Goal: Task Accomplishment & Management: Manage account settings

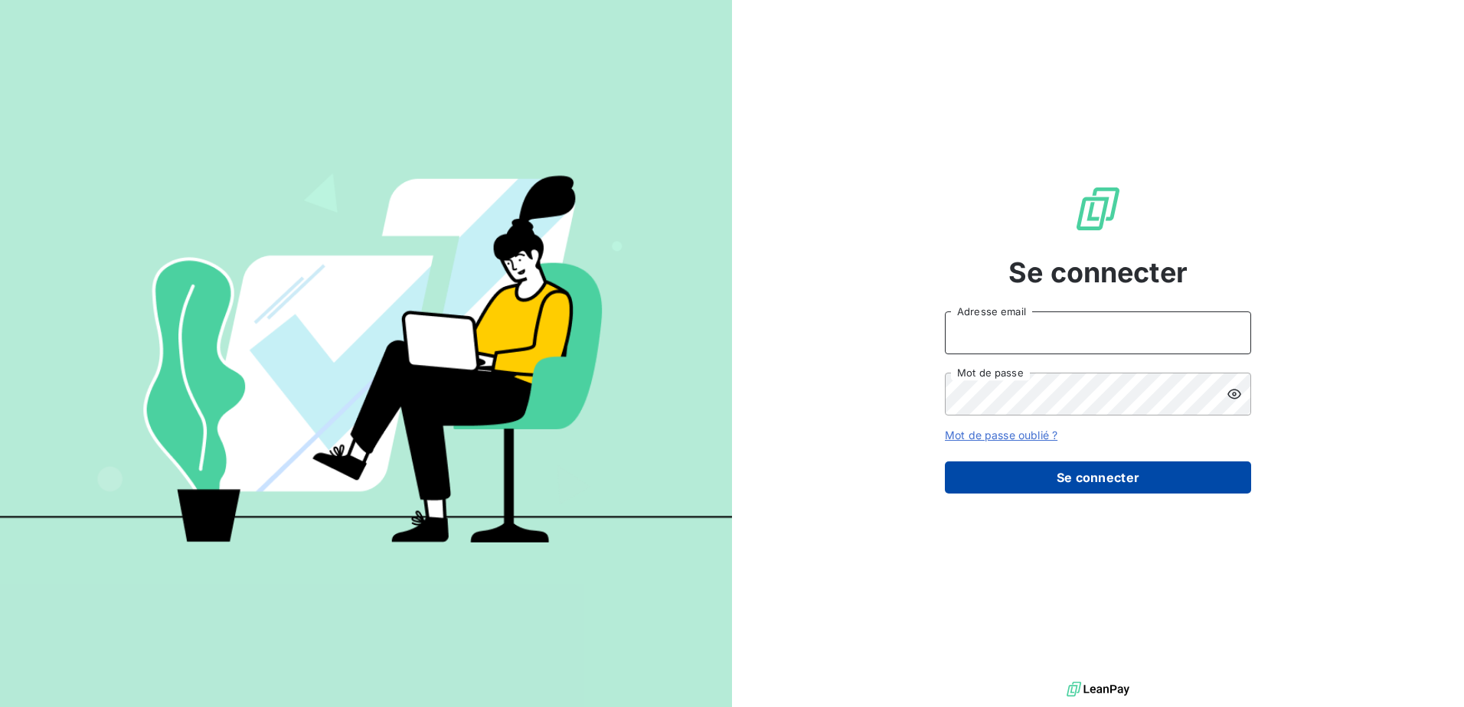
type input "[EMAIL_ADDRESS][DOMAIN_NAME]"
click at [1067, 483] on button "Se connecter" at bounding box center [1098, 478] width 306 height 32
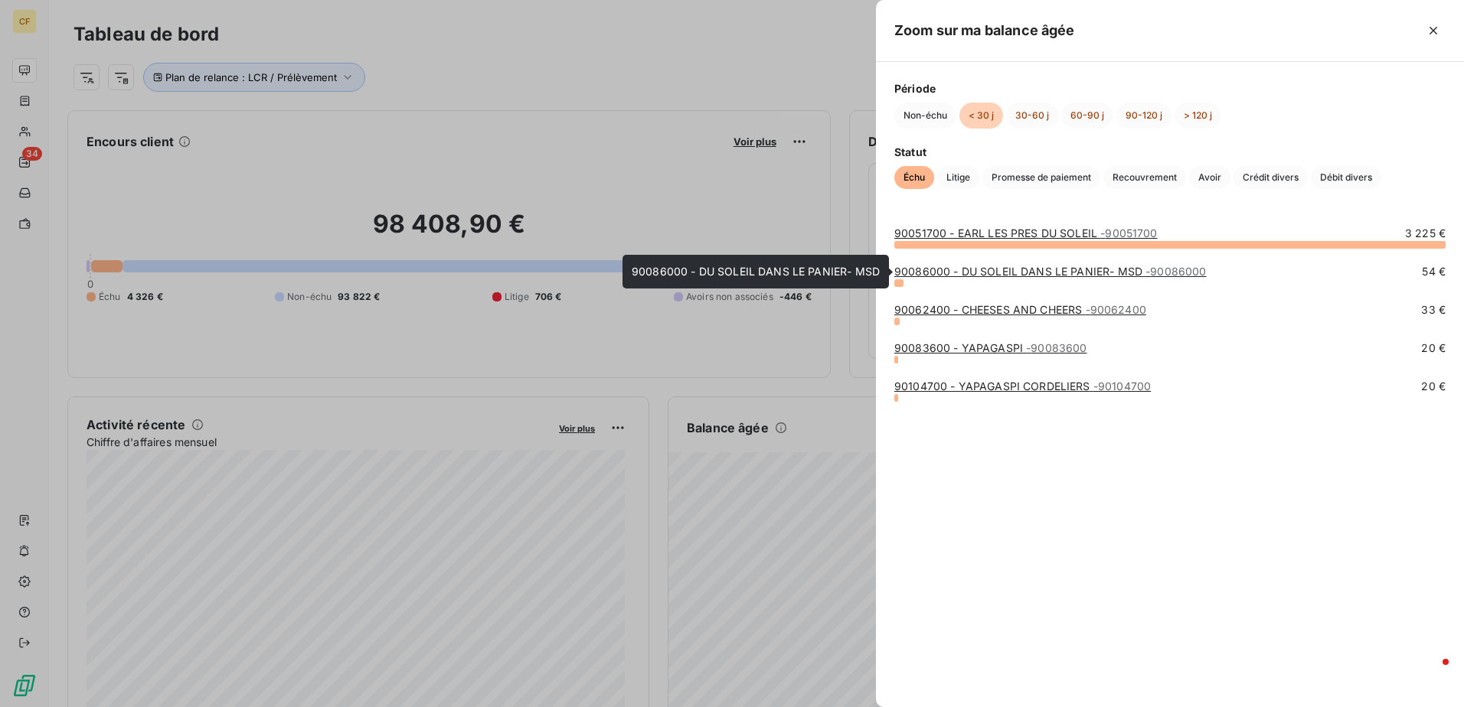
click at [1020, 274] on link "90086000 - DU SOLEIL DANS LE PANIER- MSD - 90086000" at bounding box center [1050, 271] width 312 height 13
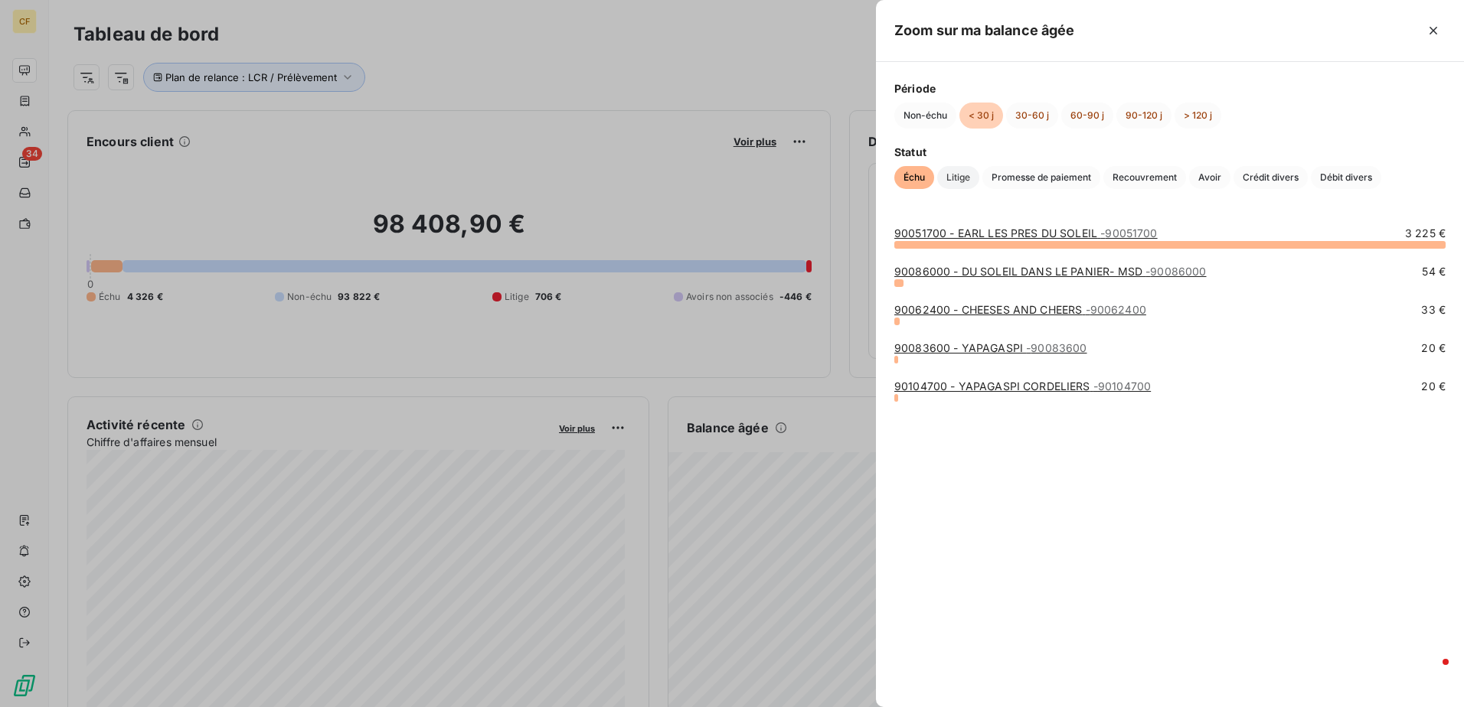
click at [965, 175] on span "Litige" at bounding box center [958, 177] width 42 height 23
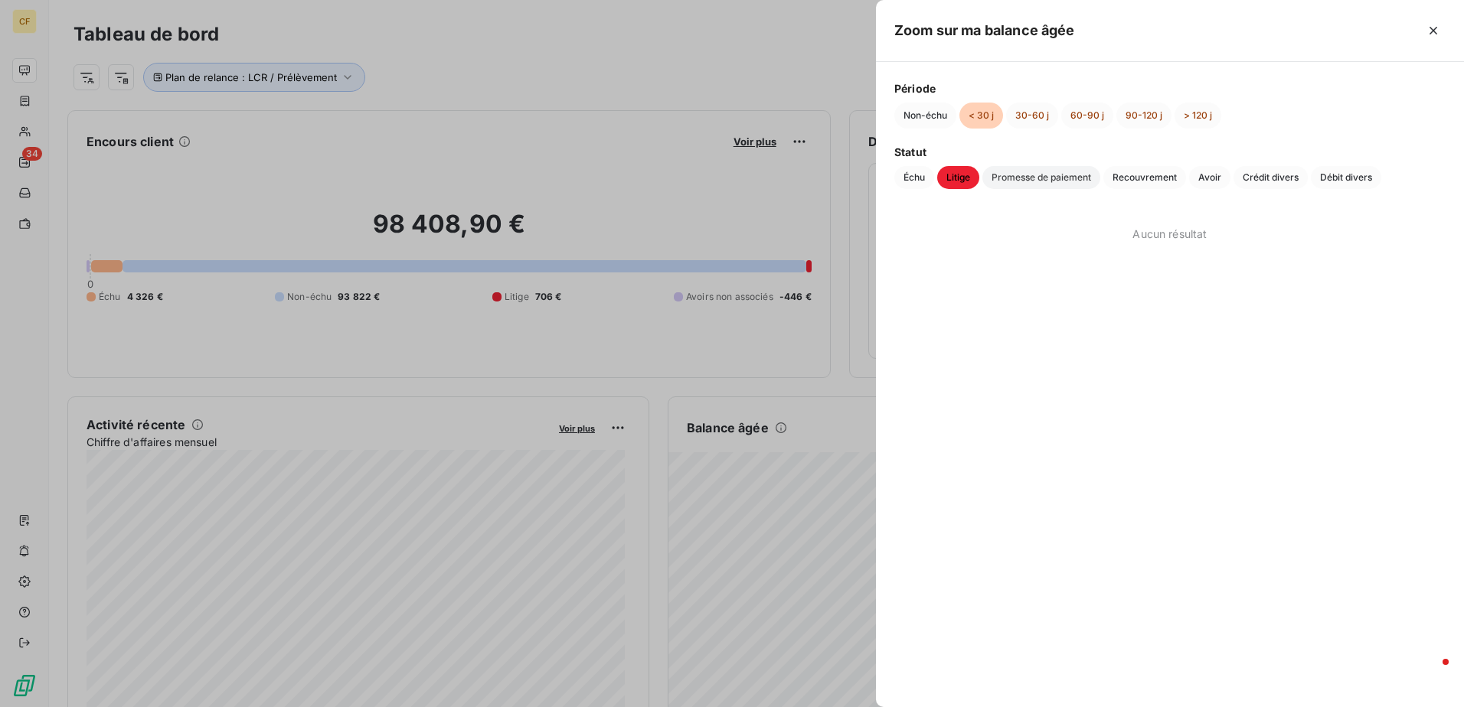
click at [1024, 180] on span "Promesse de paiement" at bounding box center [1041, 177] width 118 height 23
click at [1124, 181] on span "Recouvrement" at bounding box center [1144, 177] width 83 height 23
drag, startPoint x: 1207, startPoint y: 176, endPoint x: 1214, endPoint y: 177, distance: 7.7
click at [1207, 177] on span "Avoir" at bounding box center [1209, 177] width 41 height 23
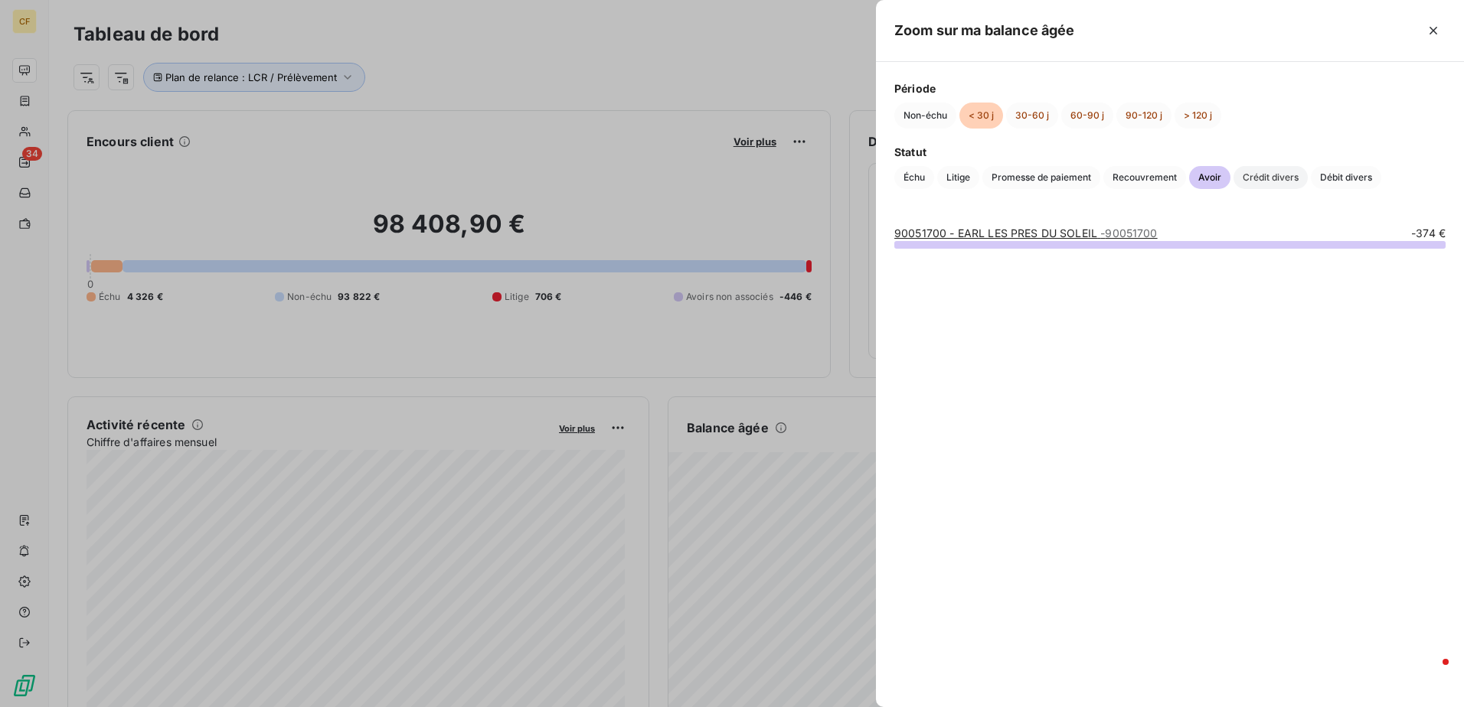
click at [1279, 180] on span "Crédit divers" at bounding box center [1270, 177] width 74 height 23
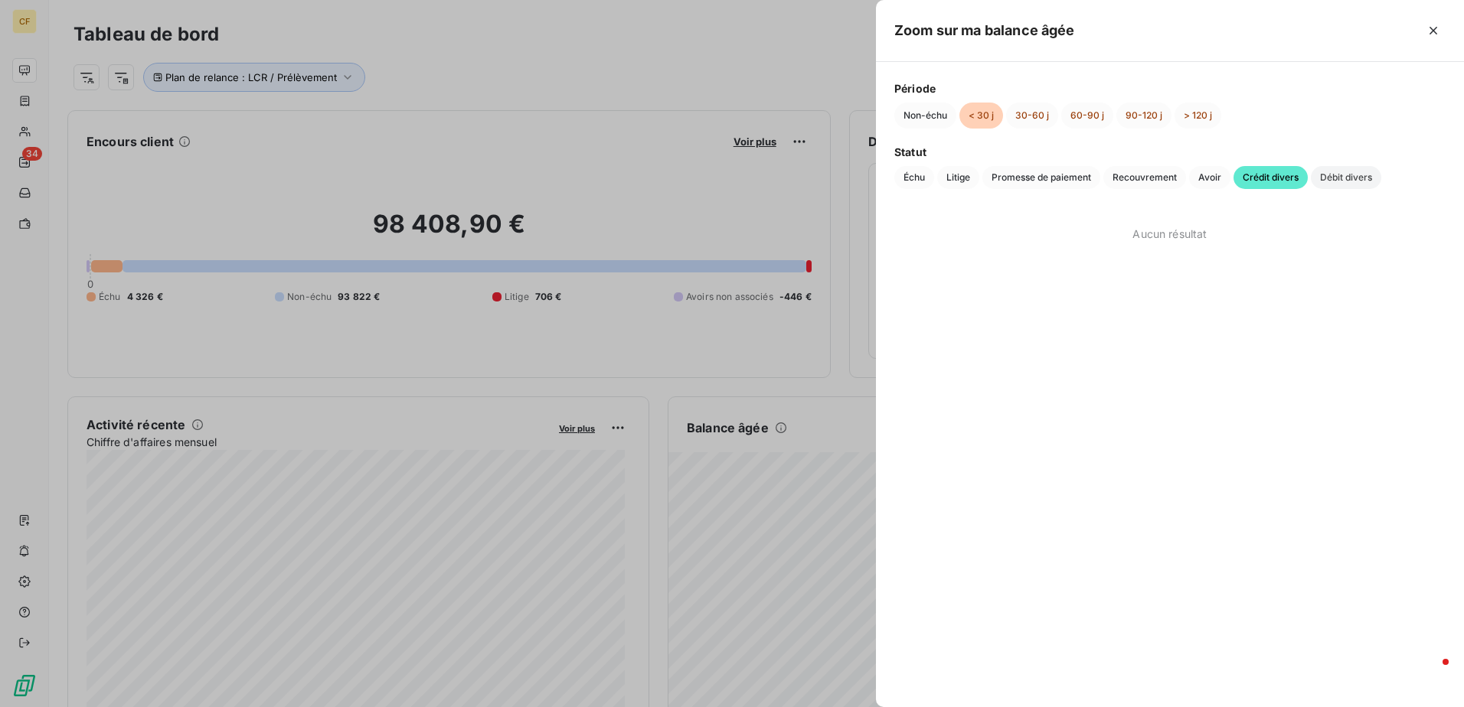
click at [1323, 179] on span "Débit divers" at bounding box center [1346, 177] width 70 height 23
click at [1033, 109] on button "30-60 j" at bounding box center [1032, 116] width 52 height 26
click at [913, 175] on span "Échu" at bounding box center [914, 177] width 40 height 23
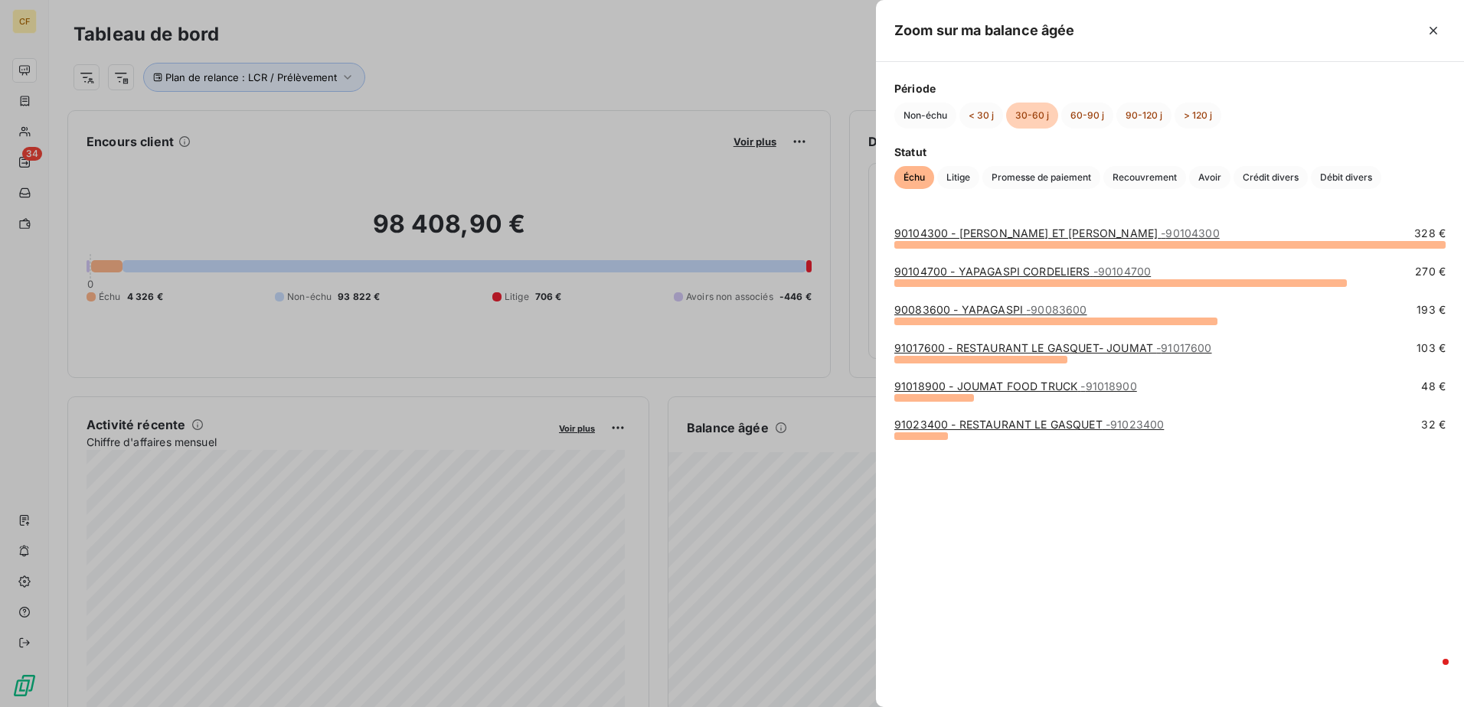
click at [1023, 227] on link "90104300 - [PERSON_NAME] ET [PERSON_NAME] - 90104300" at bounding box center [1056, 233] width 325 height 13
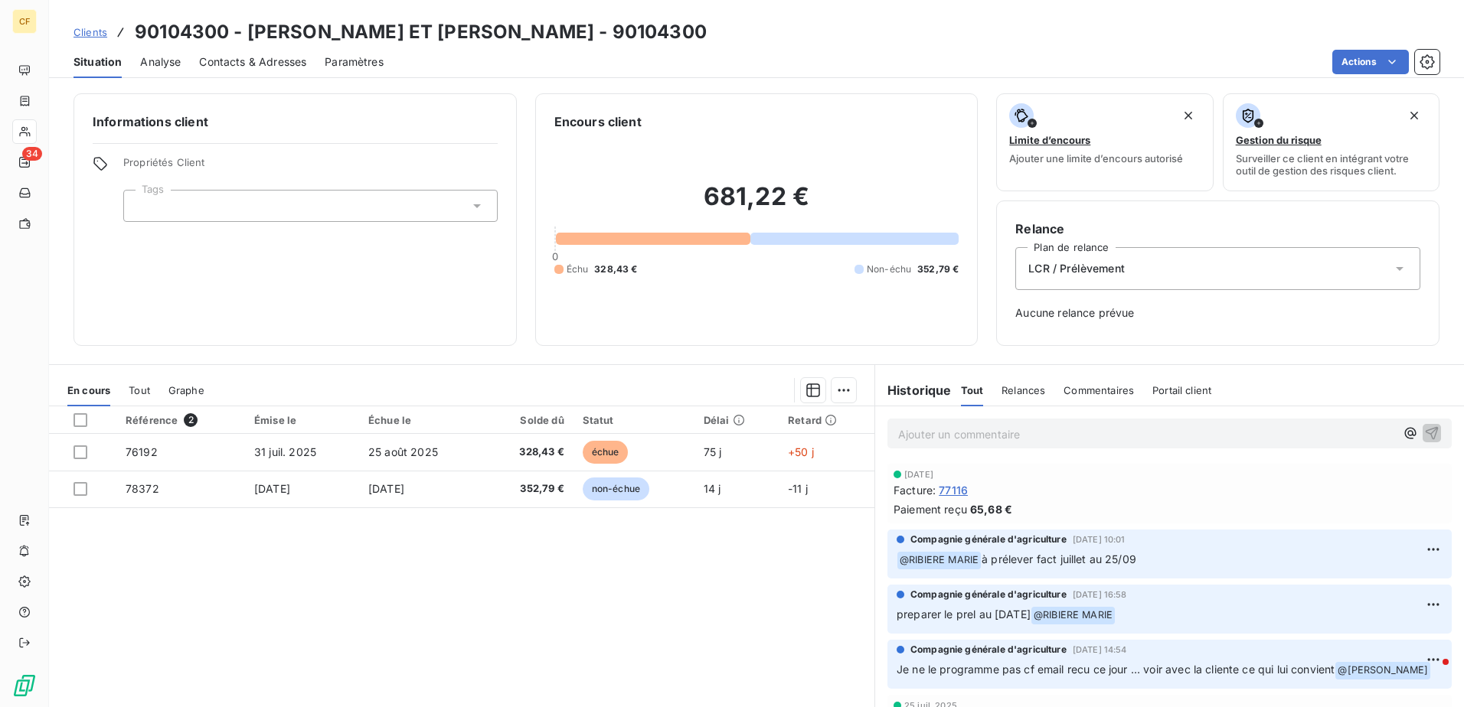
click at [950, 439] on p "Ajouter un commentaire ﻿" at bounding box center [1146, 434] width 497 height 19
click at [1424, 436] on icon "button" at bounding box center [1431, 432] width 15 height 15
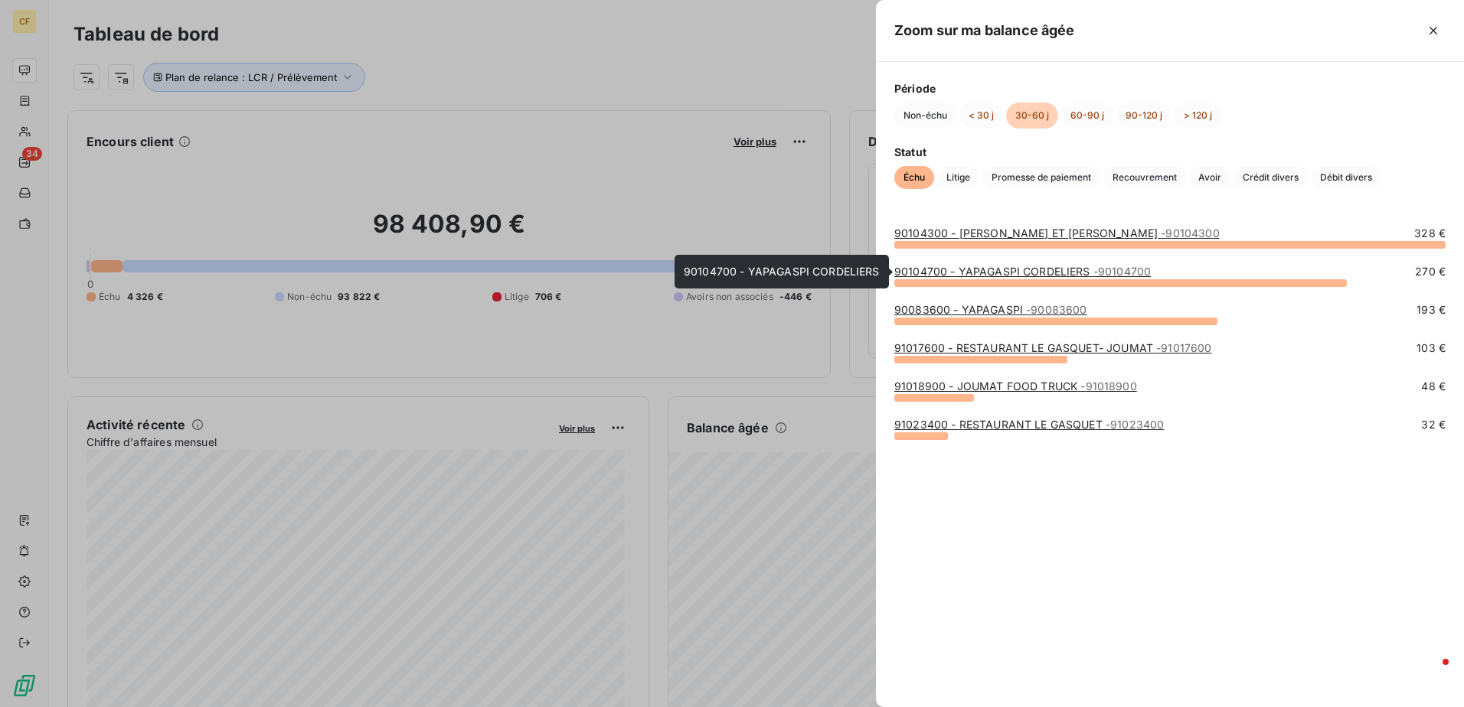
click at [969, 274] on link "90104700 - YAPAGASPI CORDELIERS - 90104700" at bounding box center [1022, 271] width 257 height 13
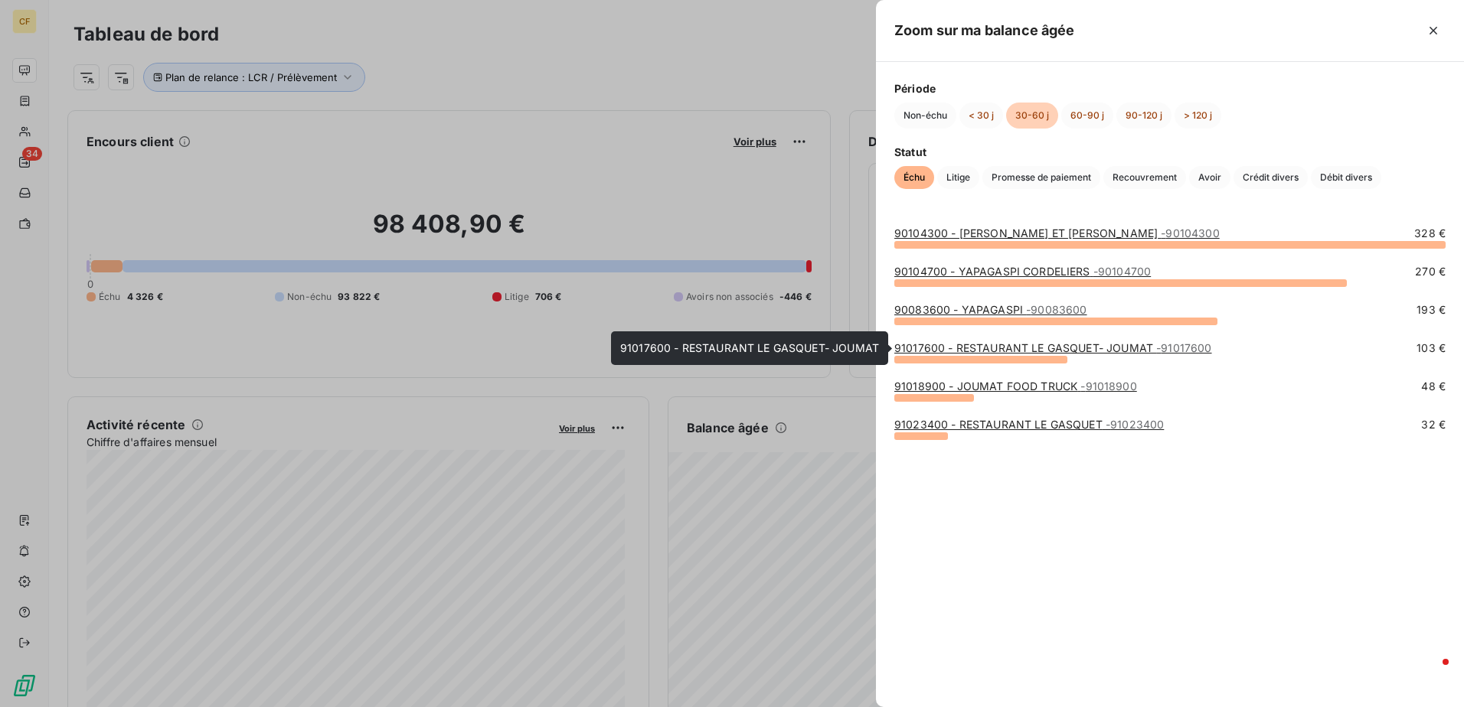
click at [963, 355] on div "91017600 - RESTAURANT LE GASQUET- JOUMAT - 91017600" at bounding box center [1053, 348] width 318 height 15
click at [963, 351] on link "91017600 - RESTAURANT LE GASQUET- JOUMAT - 91017600" at bounding box center [1053, 347] width 318 height 13
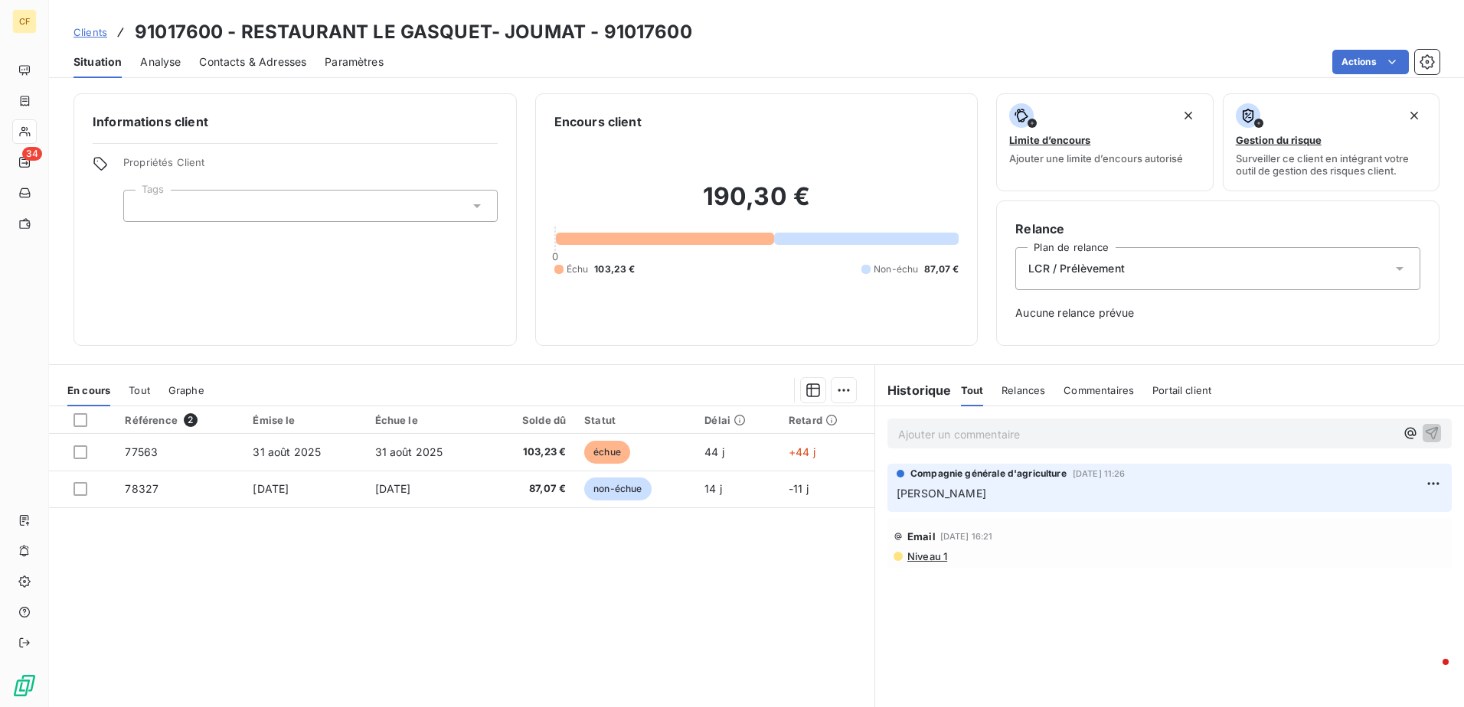
click at [980, 435] on p "Ajouter un commentaire ﻿" at bounding box center [1146, 434] width 497 height 19
click at [1424, 434] on icon "button" at bounding box center [1431, 432] width 15 height 15
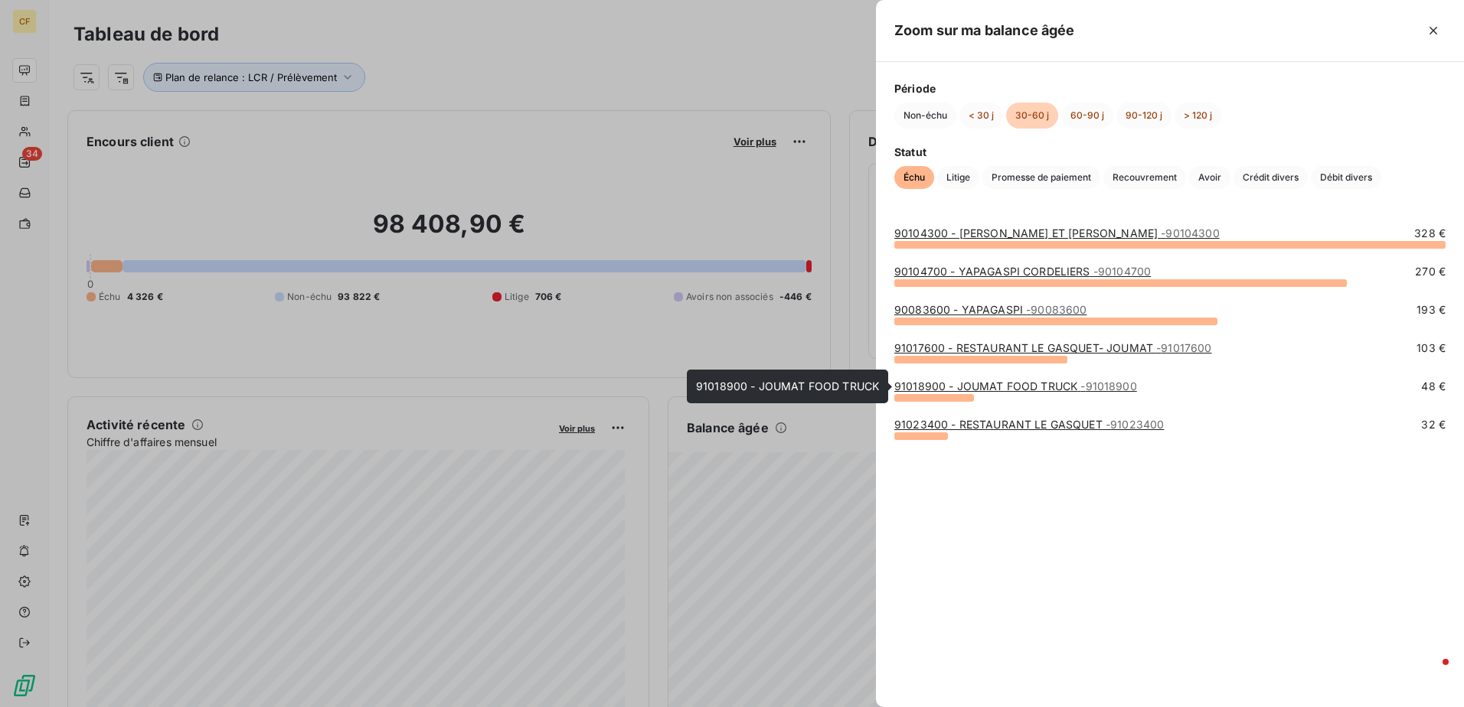
click at [933, 391] on link "91018900 - JOUMAT FOOD TRUCK - 91018900" at bounding box center [1015, 386] width 243 height 13
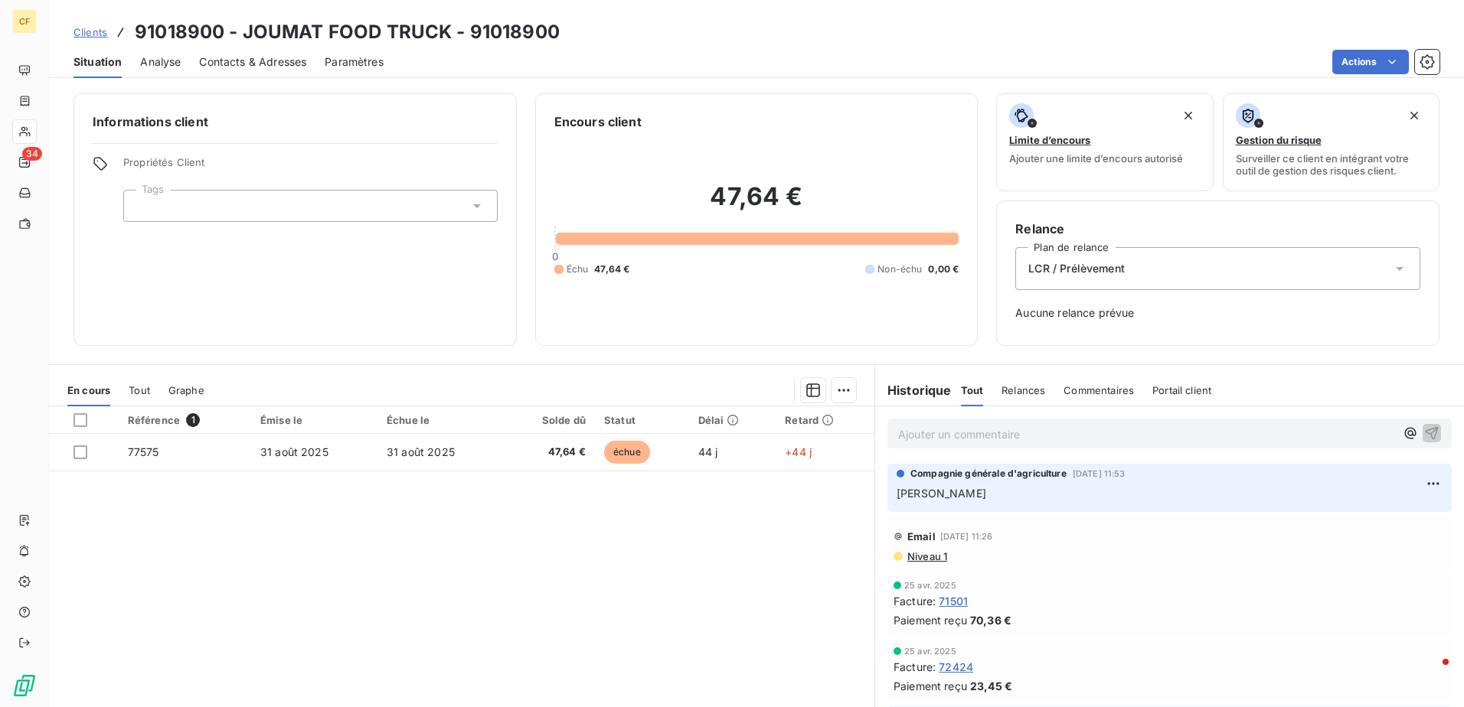
click at [949, 426] on p "Ajouter un commentaire ﻿" at bounding box center [1146, 434] width 497 height 19
click at [1424, 431] on icon "button" at bounding box center [1431, 432] width 15 height 15
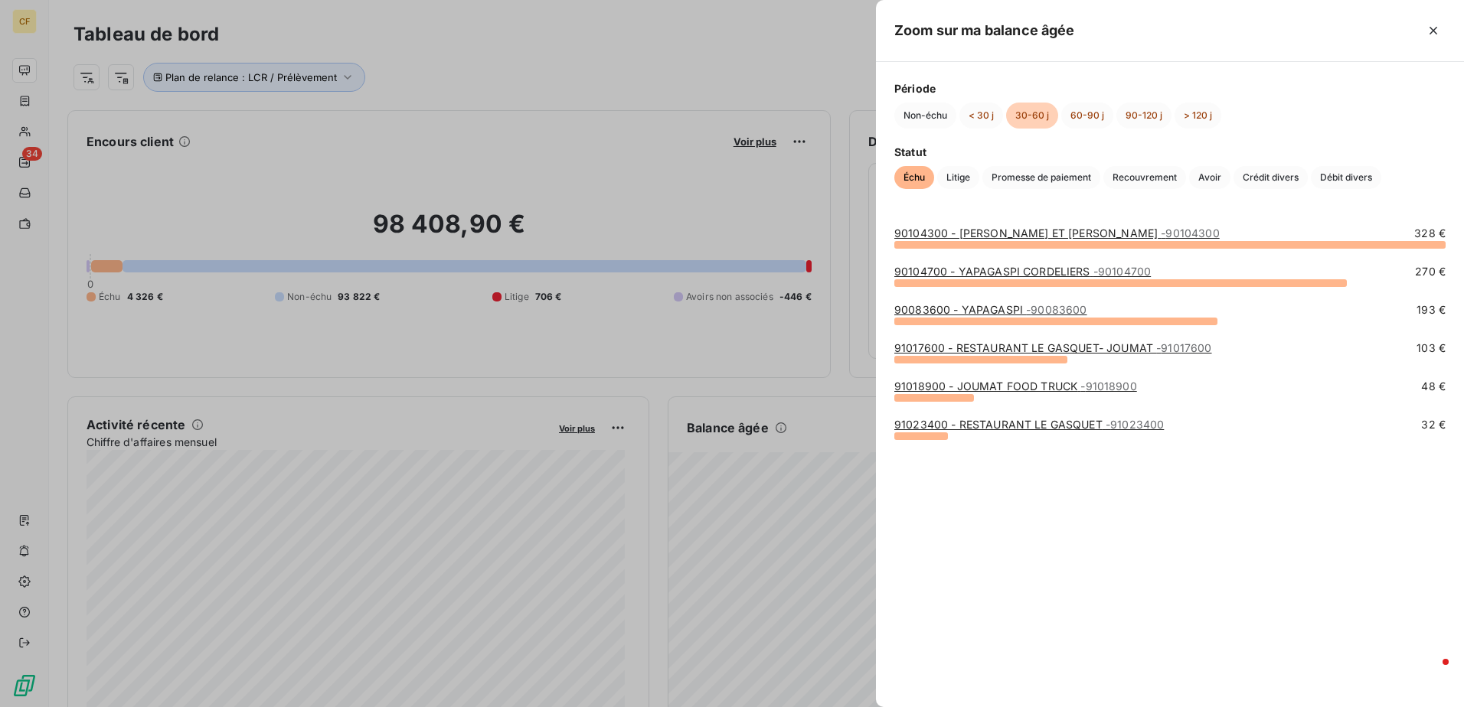
click at [797, 466] on div at bounding box center [732, 353] width 1464 height 707
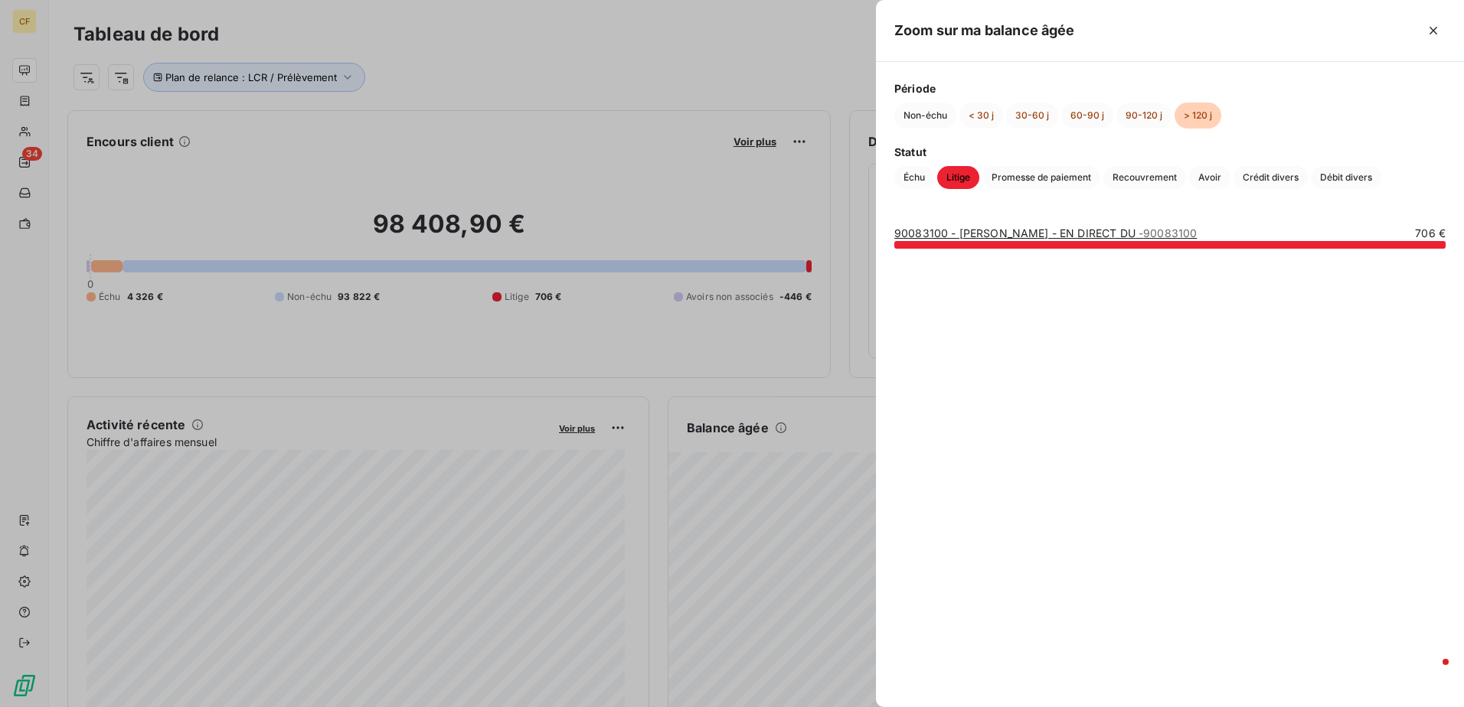
click at [532, 528] on div at bounding box center [732, 353] width 1464 height 707
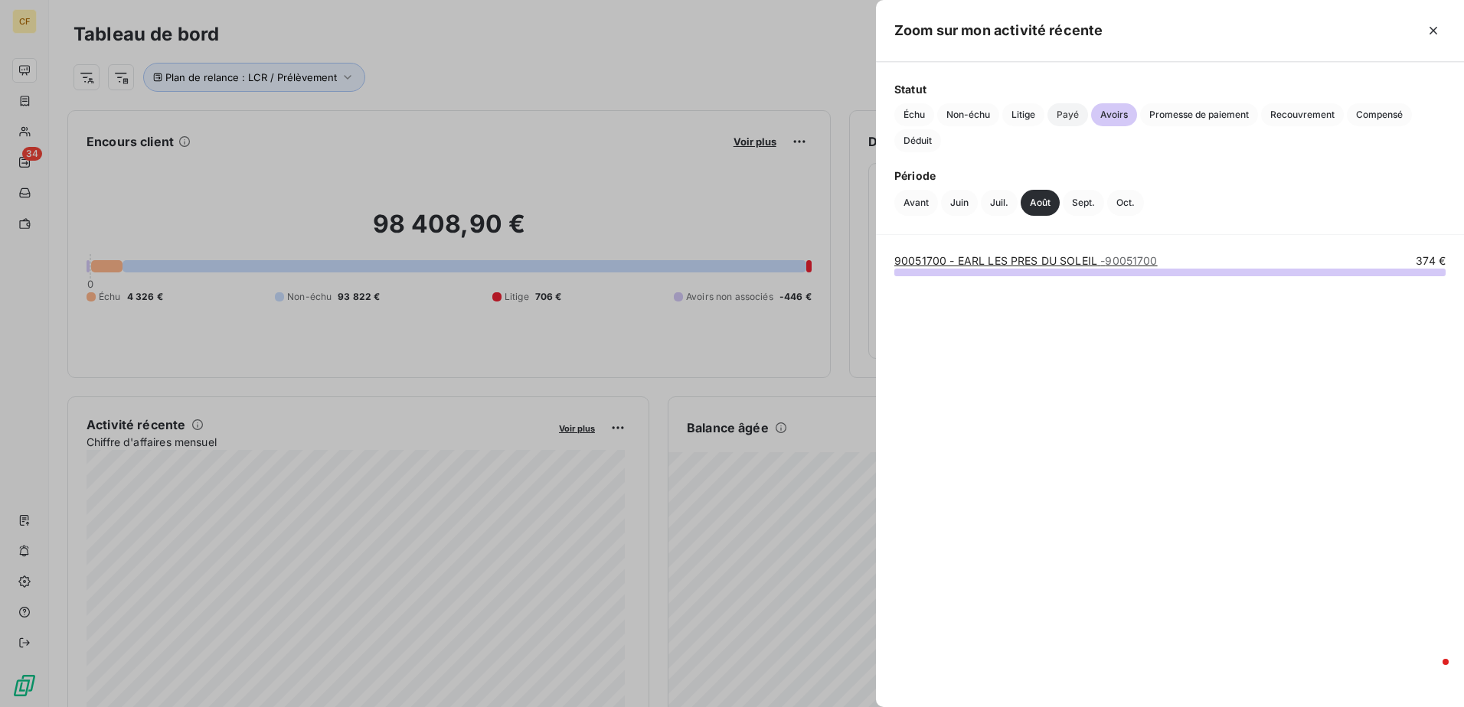
click at [1053, 117] on span "Payé" at bounding box center [1067, 114] width 41 height 23
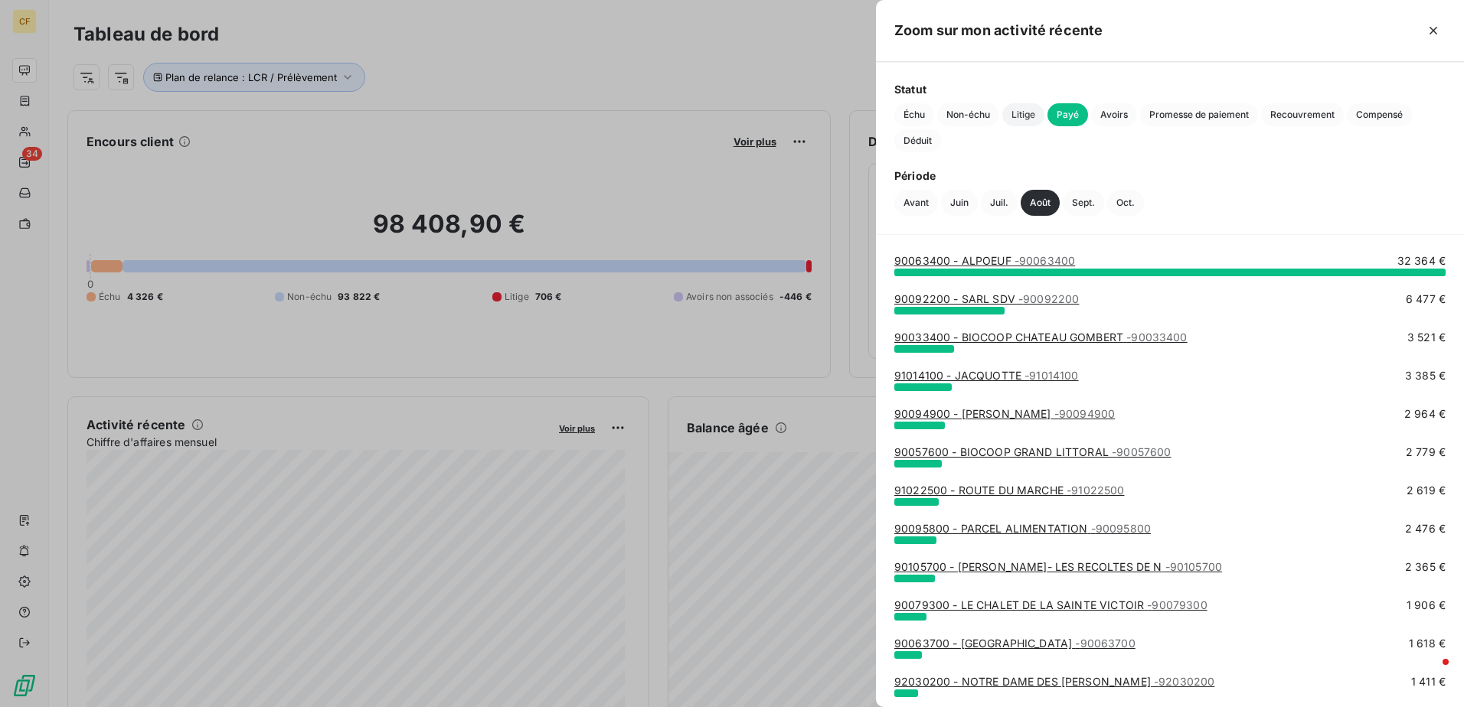
click at [1022, 118] on span "Litige" at bounding box center [1023, 114] width 42 height 23
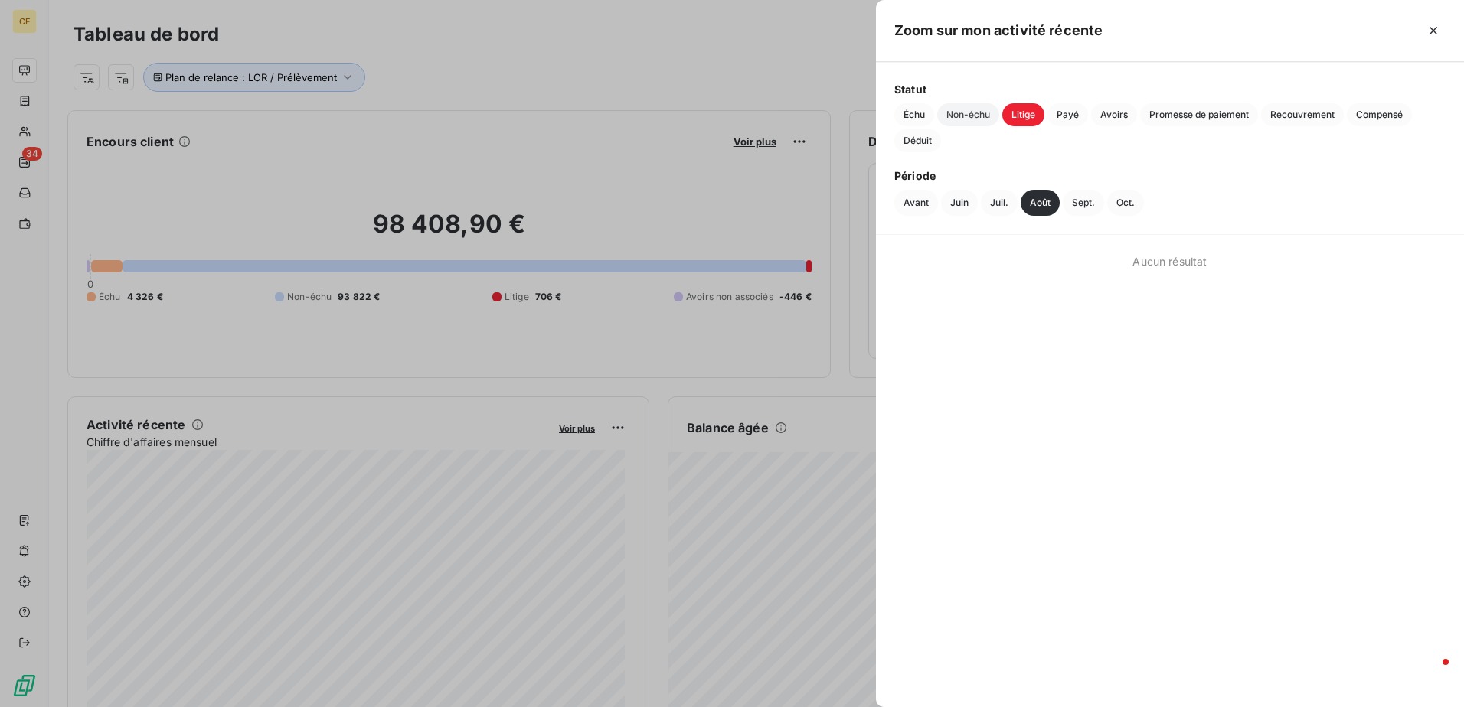
click at [965, 118] on span "Non-échu" at bounding box center [968, 114] width 62 height 23
click at [917, 115] on span "Échu" at bounding box center [914, 114] width 40 height 23
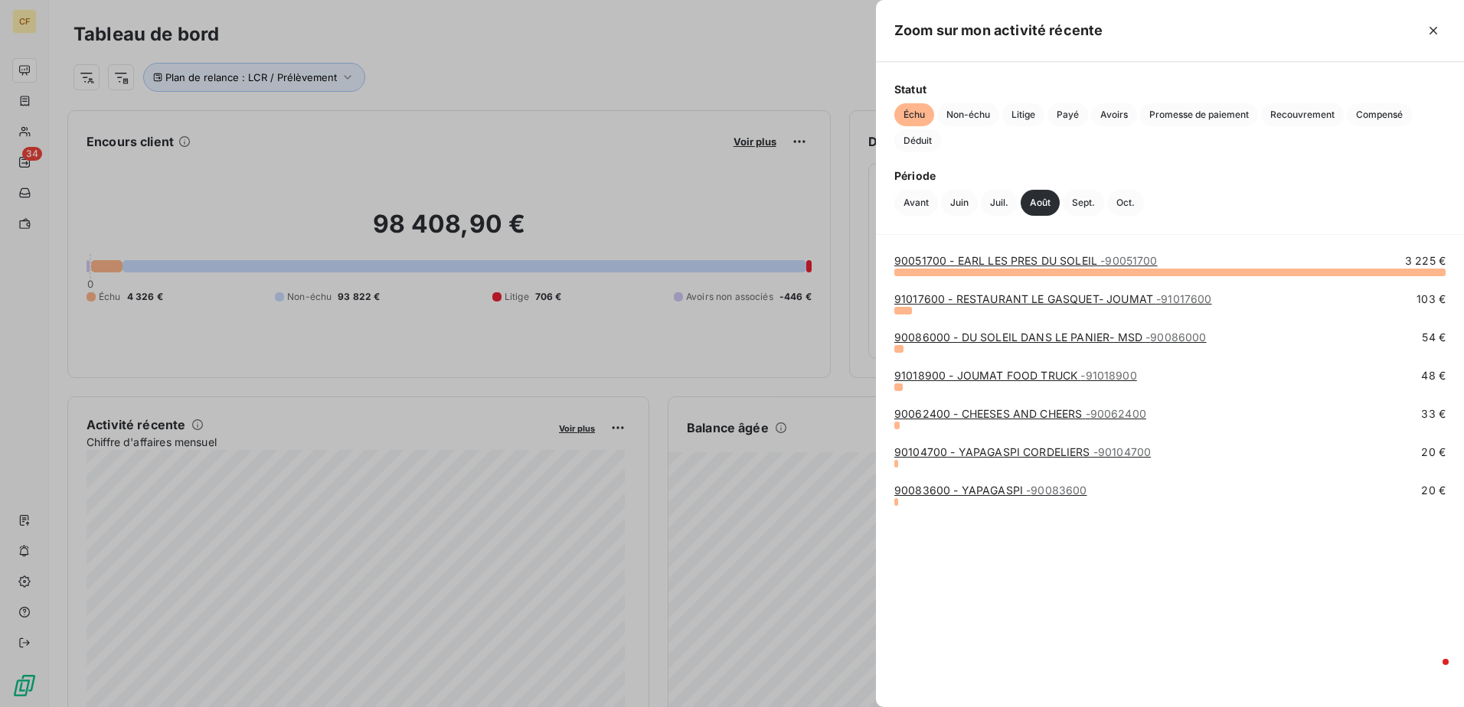
click at [312, 538] on div at bounding box center [732, 353] width 1464 height 707
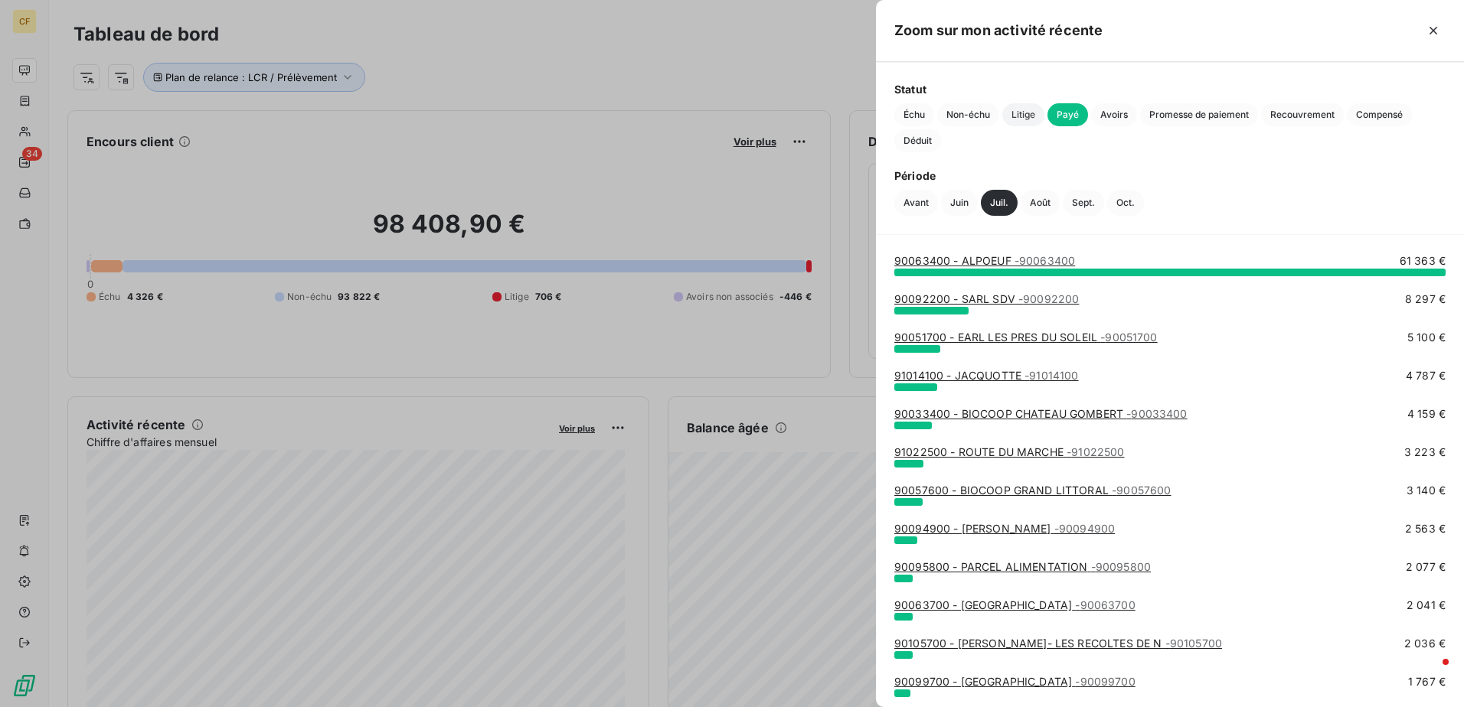
click at [1039, 120] on span "Litige" at bounding box center [1023, 114] width 42 height 23
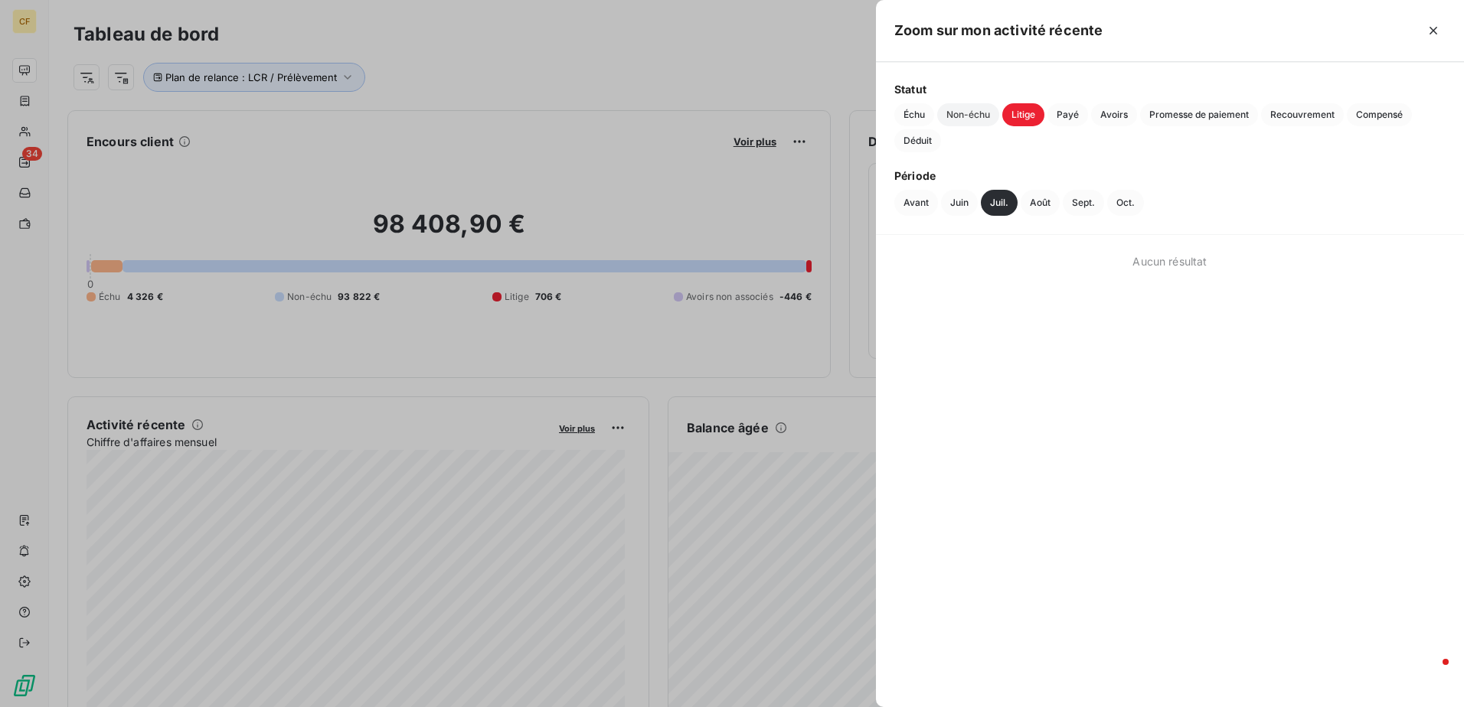
click at [974, 121] on span "Non-échu" at bounding box center [968, 114] width 62 height 23
click at [910, 118] on span "Échu" at bounding box center [914, 114] width 40 height 23
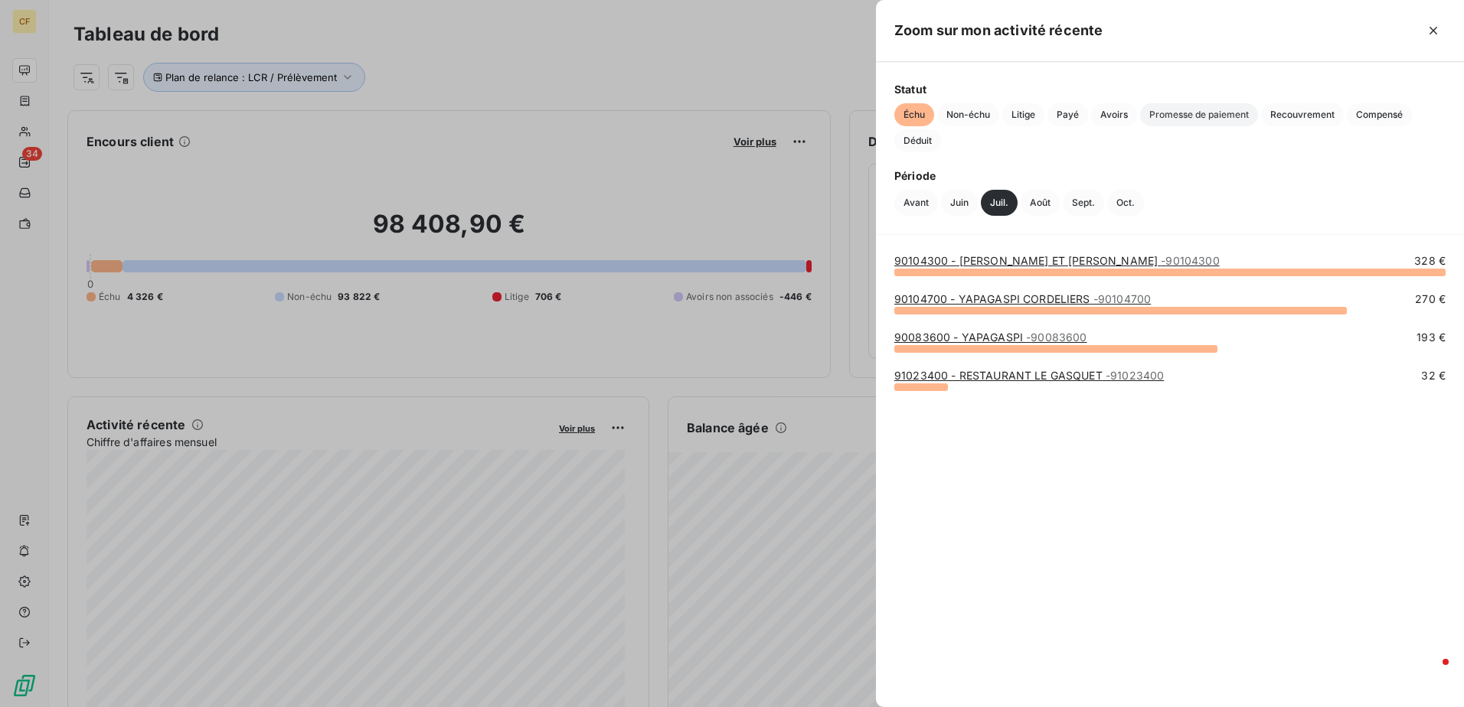
click at [1191, 115] on span "Promesse de paiement" at bounding box center [1199, 114] width 118 height 23
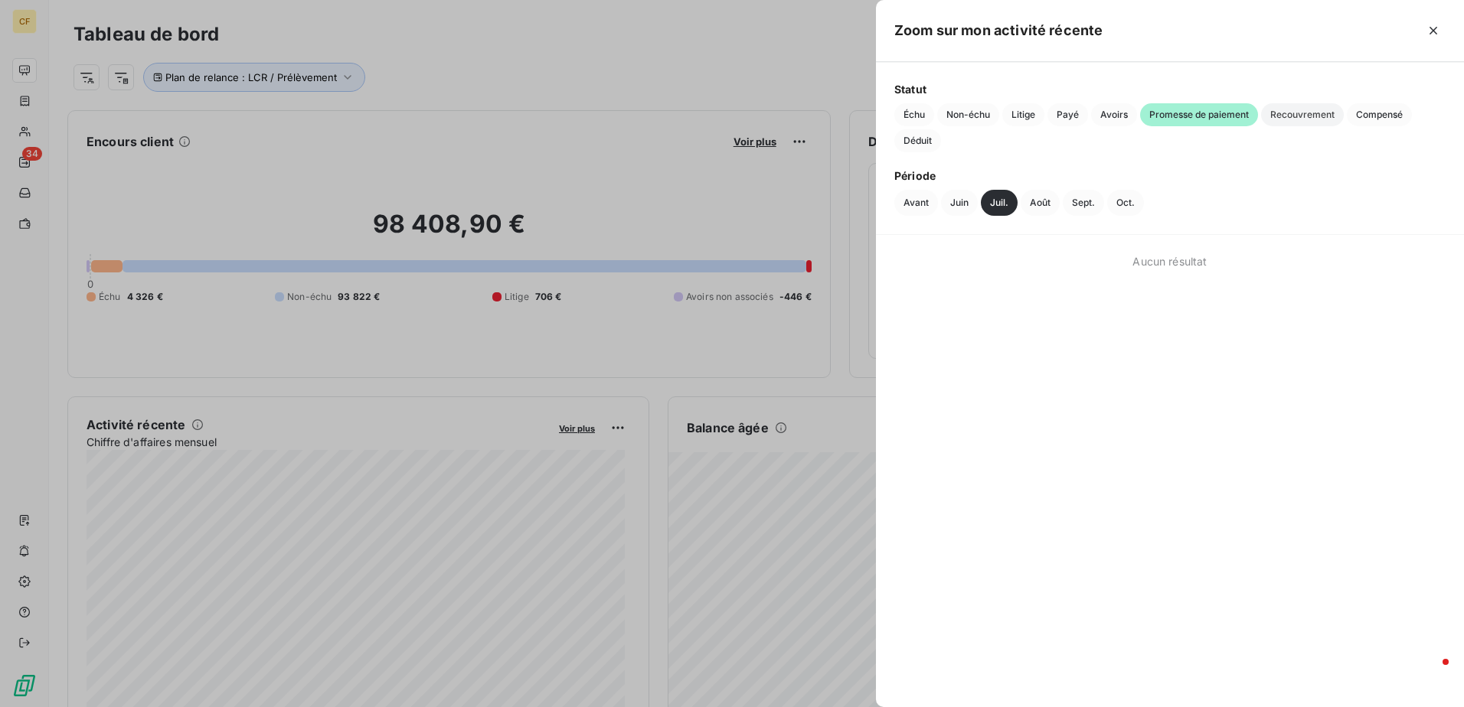
click at [1286, 114] on span "Recouvrement" at bounding box center [1302, 114] width 83 height 23
click at [1400, 112] on span "Compensé" at bounding box center [1379, 114] width 65 height 23
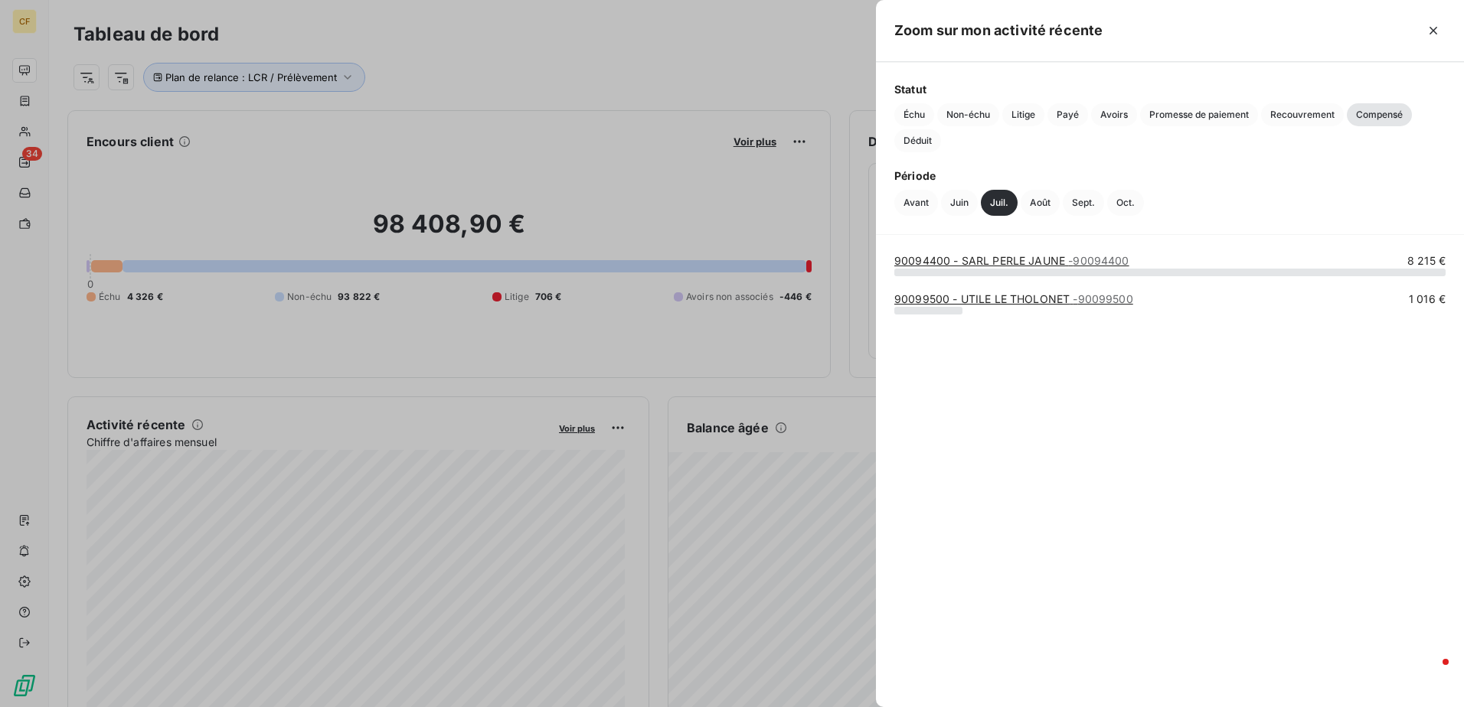
click at [387, 136] on div at bounding box center [732, 353] width 1464 height 707
